Goal: Check status

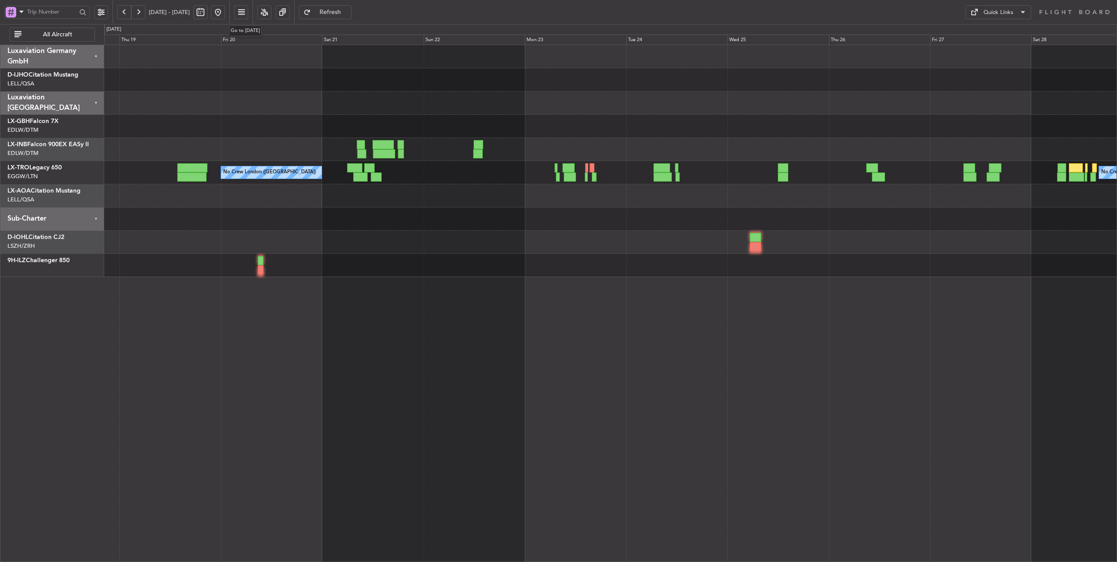
click at [225, 14] on button at bounding box center [218, 12] width 14 height 14
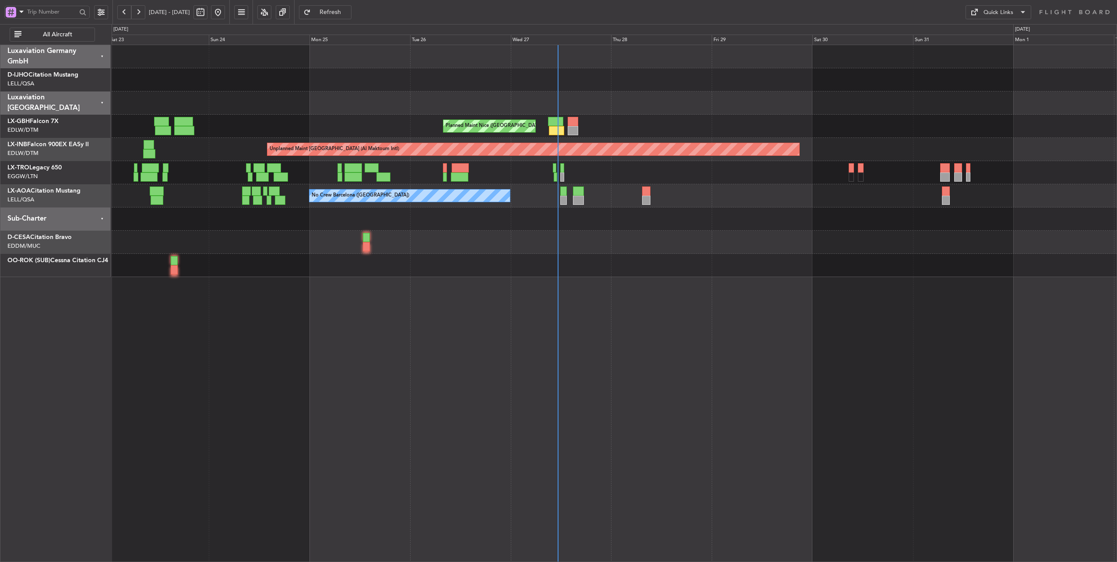
click at [427, 164] on div "Planned Maint [GEOGRAPHIC_DATA] ([GEOGRAPHIC_DATA])" at bounding box center [614, 172] width 1005 height 23
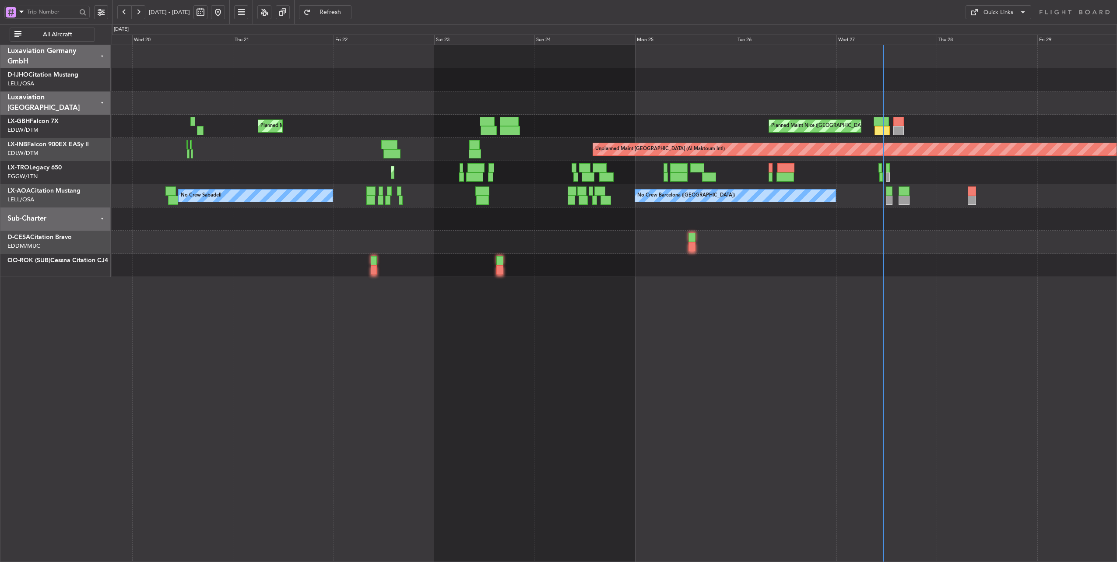
click at [594, 133] on div "Planned Maint Nice ([GEOGRAPHIC_DATA]) [GEOGRAPHIC_DATA] ([GEOGRAPHIC_DATA]) Un…" at bounding box center [614, 161] width 1005 height 232
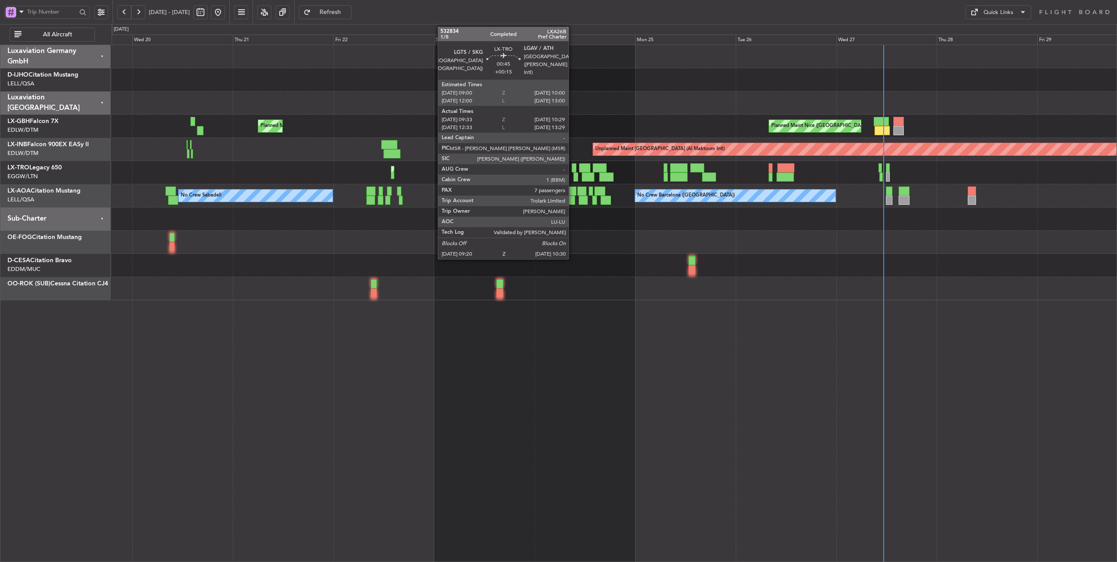
click at [573, 169] on div at bounding box center [573, 167] width 4 height 9
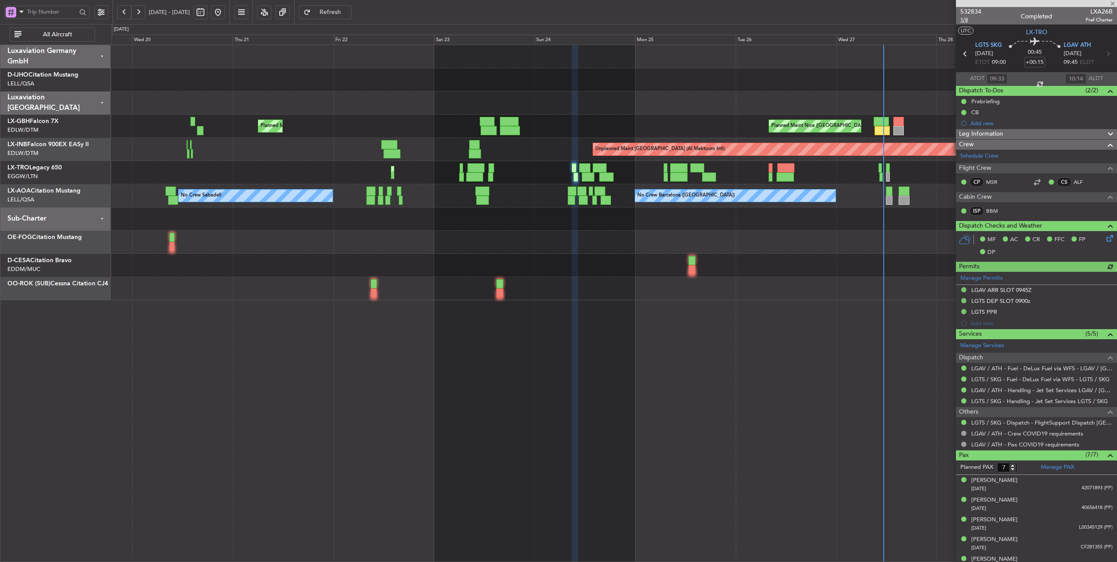
click at [961, 21] on span "1/8" at bounding box center [970, 19] width 21 height 7
click at [121, 14] on button at bounding box center [124, 12] width 14 height 14
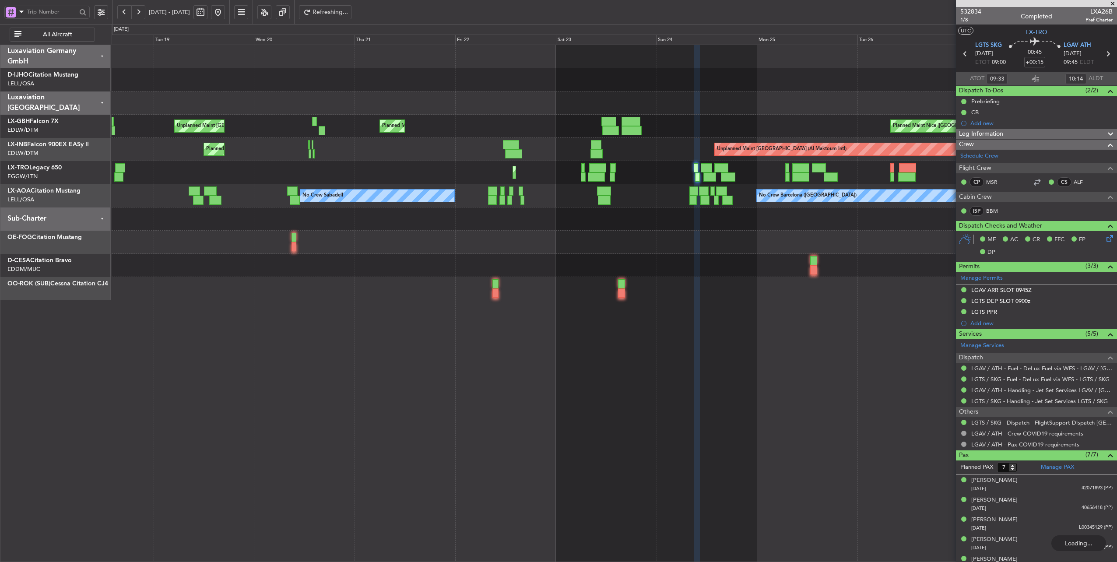
click at [121, 14] on button at bounding box center [124, 12] width 14 height 14
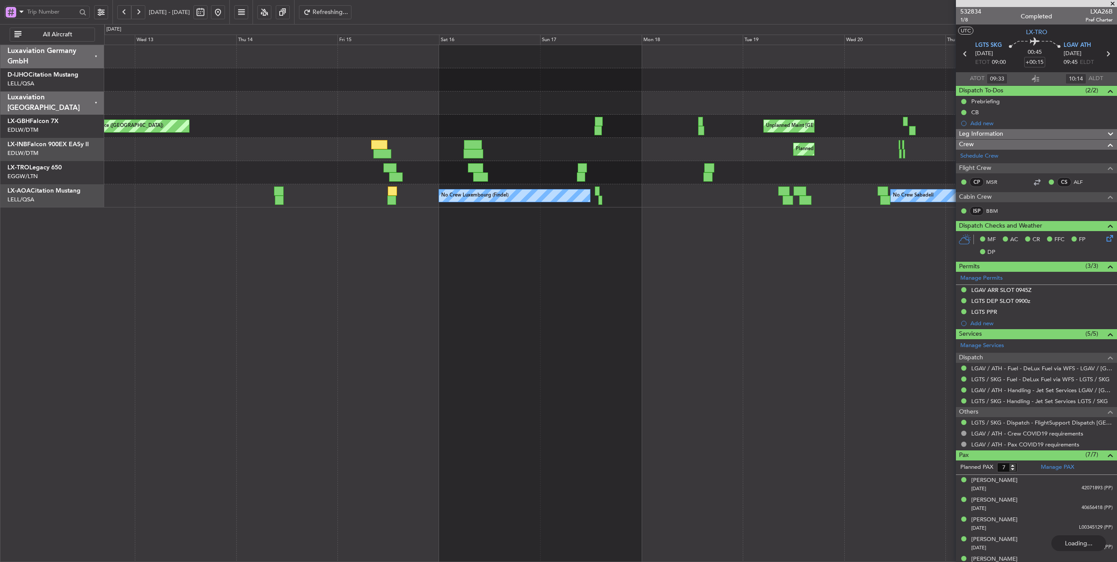
click at [121, 14] on button at bounding box center [124, 12] width 14 height 14
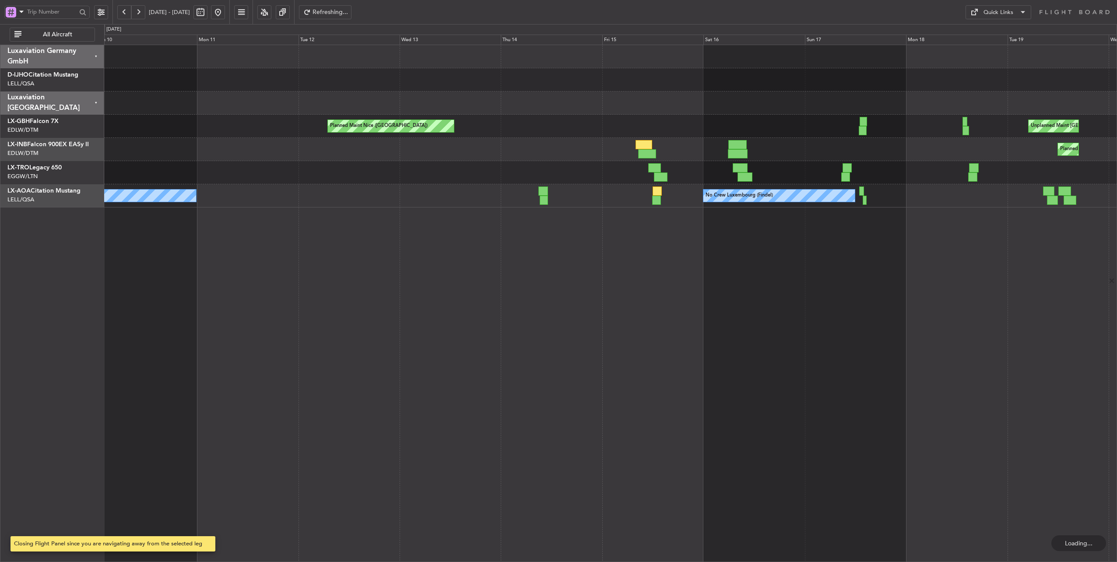
click at [121, 14] on button at bounding box center [124, 12] width 14 height 14
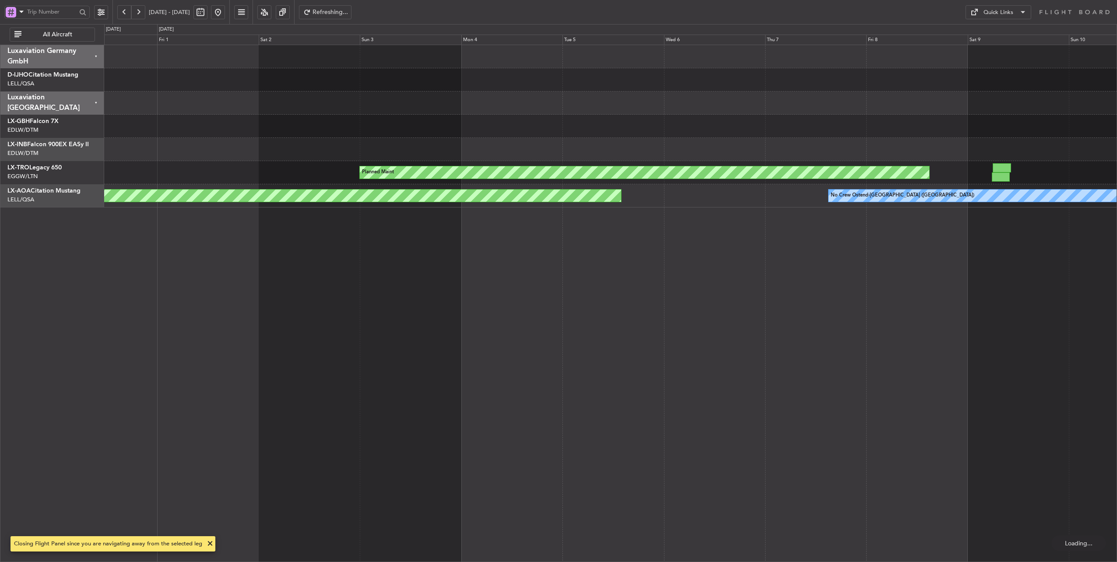
click at [121, 14] on button at bounding box center [124, 12] width 14 height 14
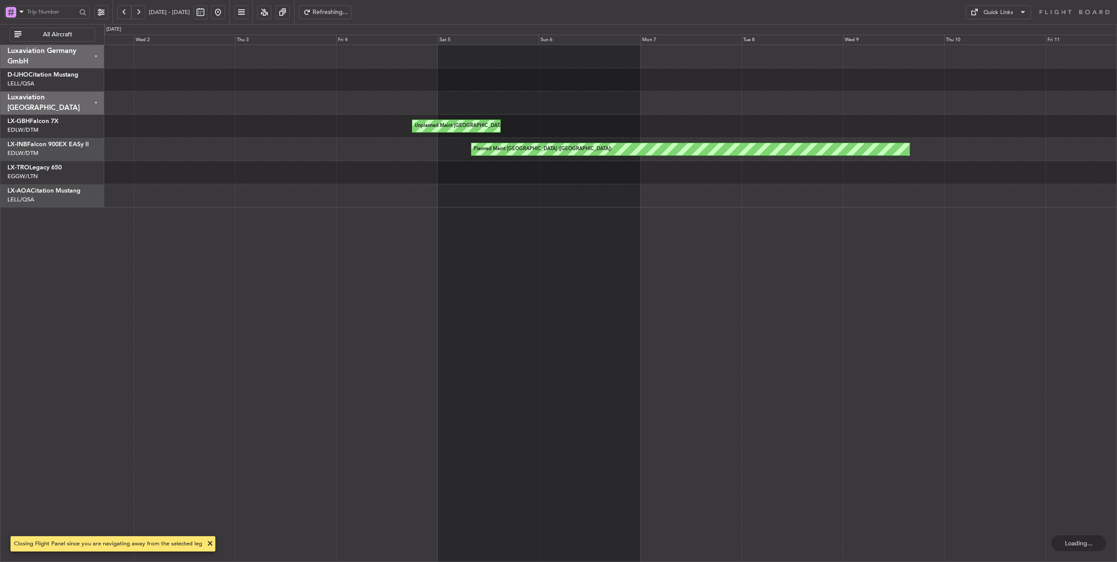
click at [121, 14] on button at bounding box center [124, 12] width 14 height 14
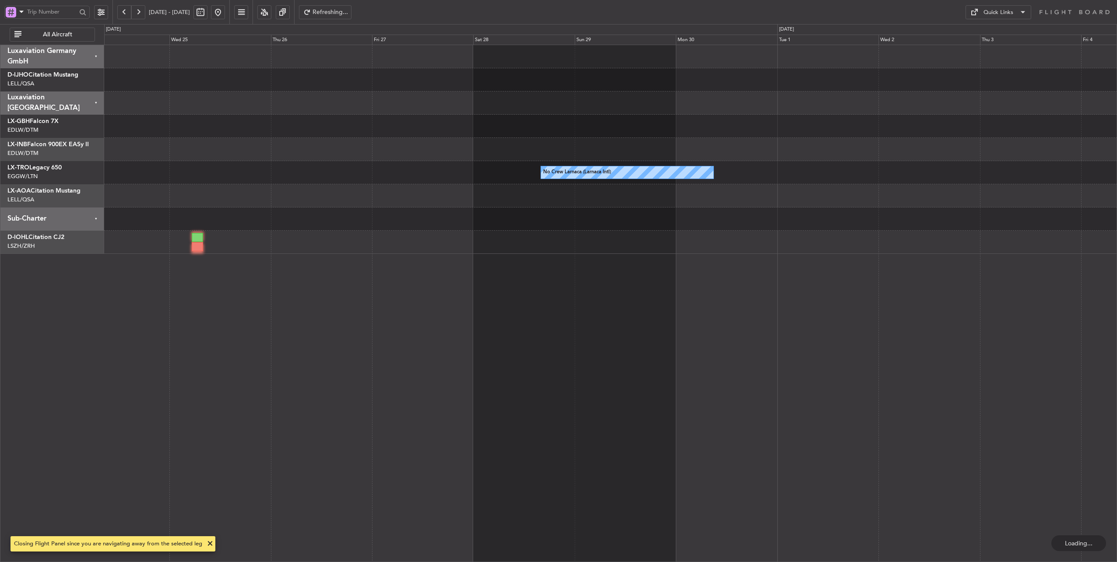
click at [121, 14] on button at bounding box center [124, 12] width 14 height 14
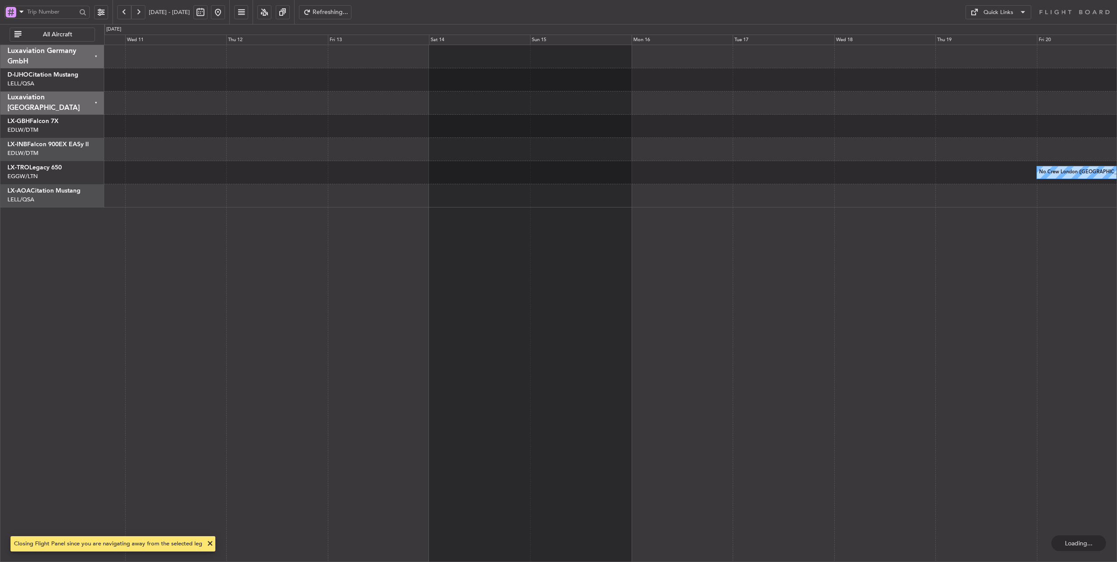
click at [132, 14] on button at bounding box center [138, 12] width 14 height 14
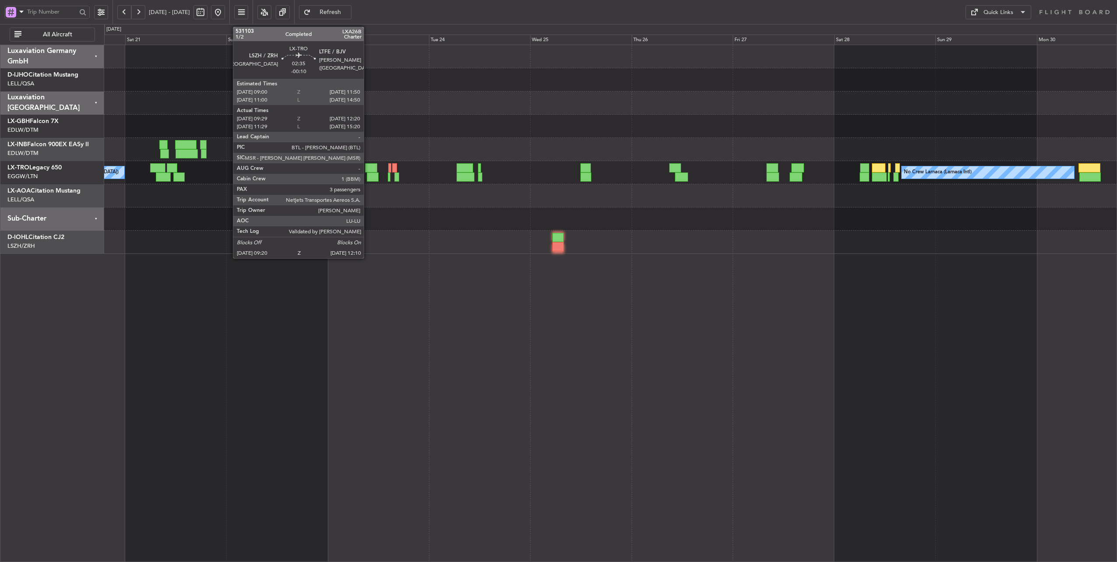
click at [368, 166] on div at bounding box center [371, 167] width 12 height 9
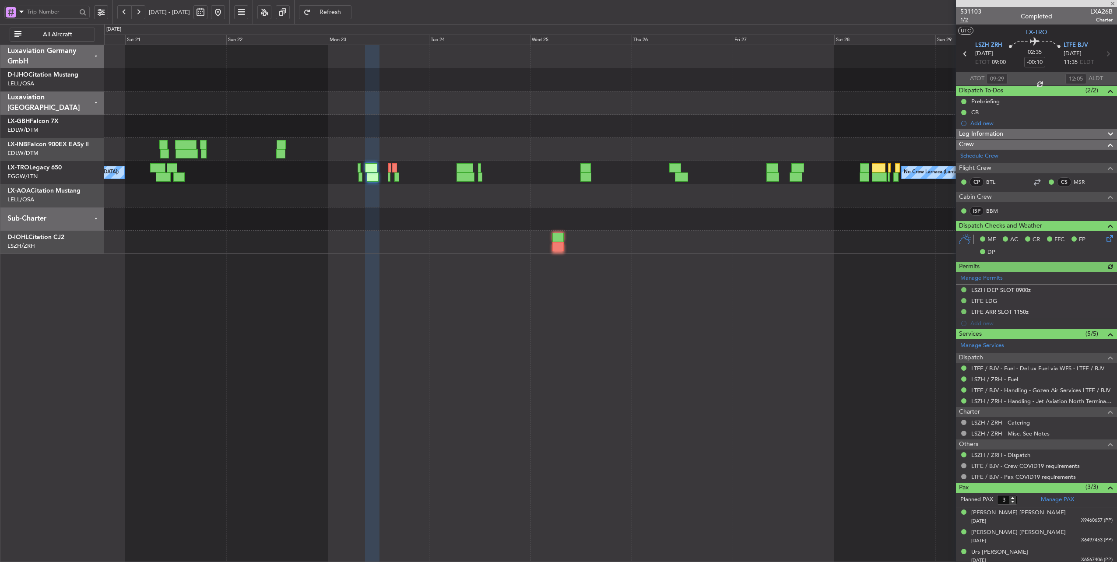
click at [962, 20] on span "1/2" at bounding box center [970, 19] width 21 height 7
click at [225, 17] on button at bounding box center [218, 12] width 14 height 14
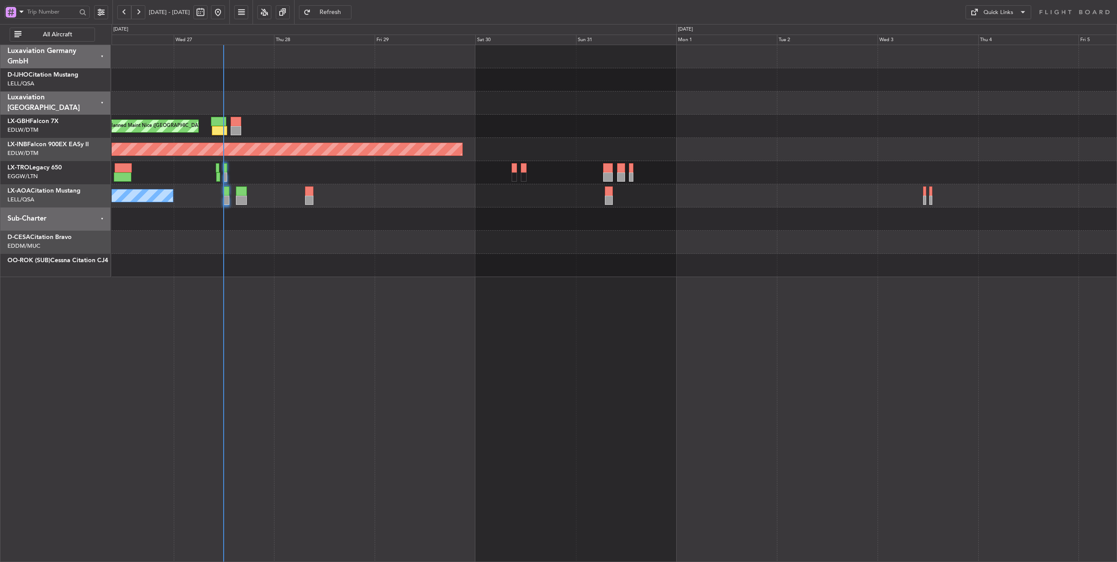
click at [304, 110] on div at bounding box center [614, 102] width 1005 height 23
